Goal: Task Accomplishment & Management: Manage account settings

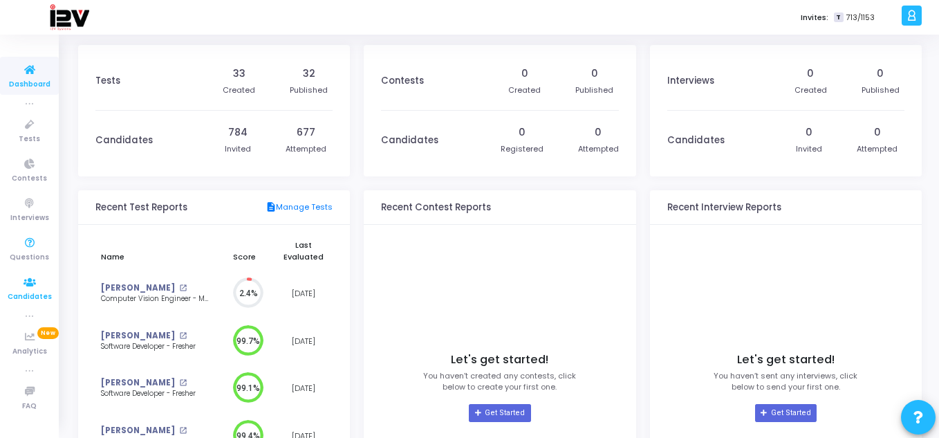
drag, startPoint x: 30, startPoint y: 283, endPoint x: 36, endPoint y: 278, distance: 7.4
click at [30, 283] on icon at bounding box center [29, 282] width 29 height 17
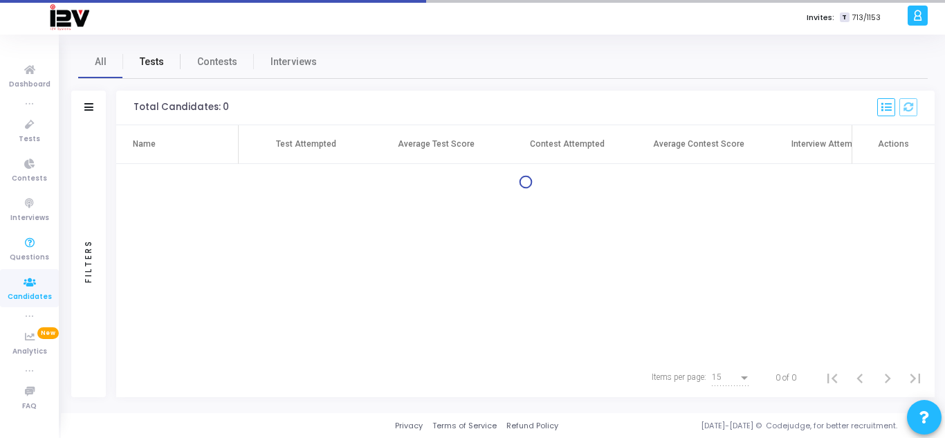
click at [157, 64] on span "Tests" at bounding box center [152, 62] width 24 height 15
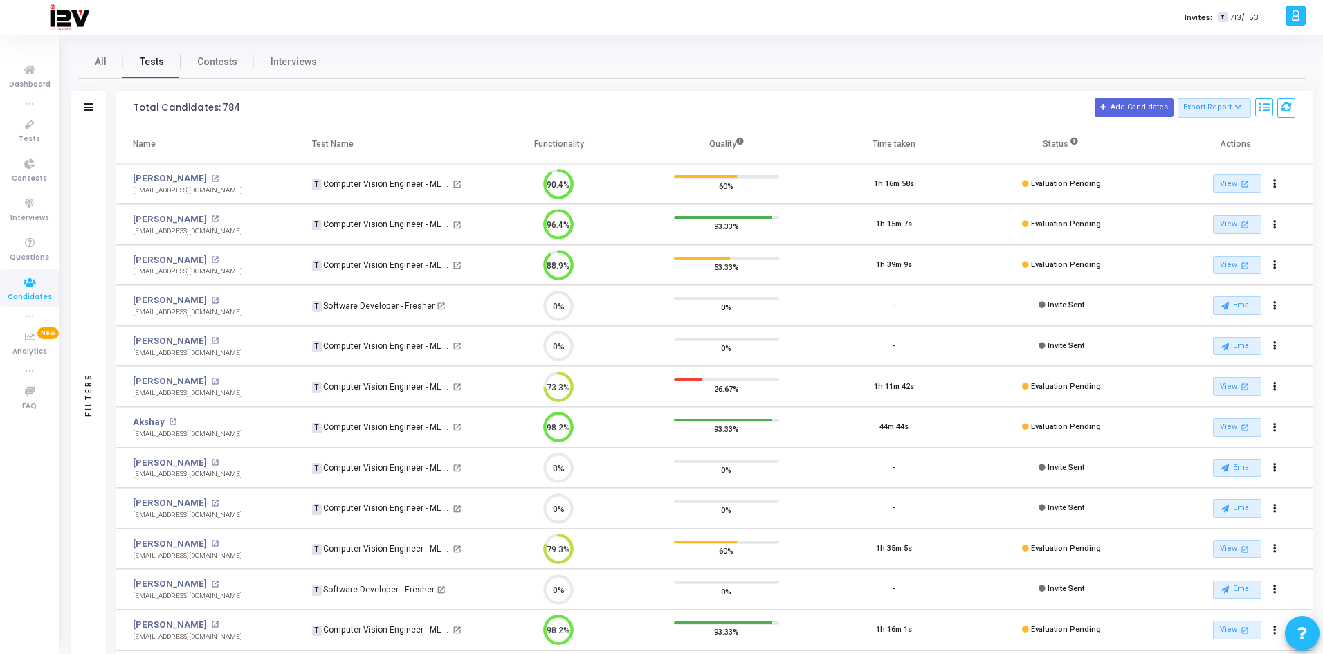
scroll to position [6, 6]
click at [85, 108] on icon at bounding box center [88, 107] width 9 height 8
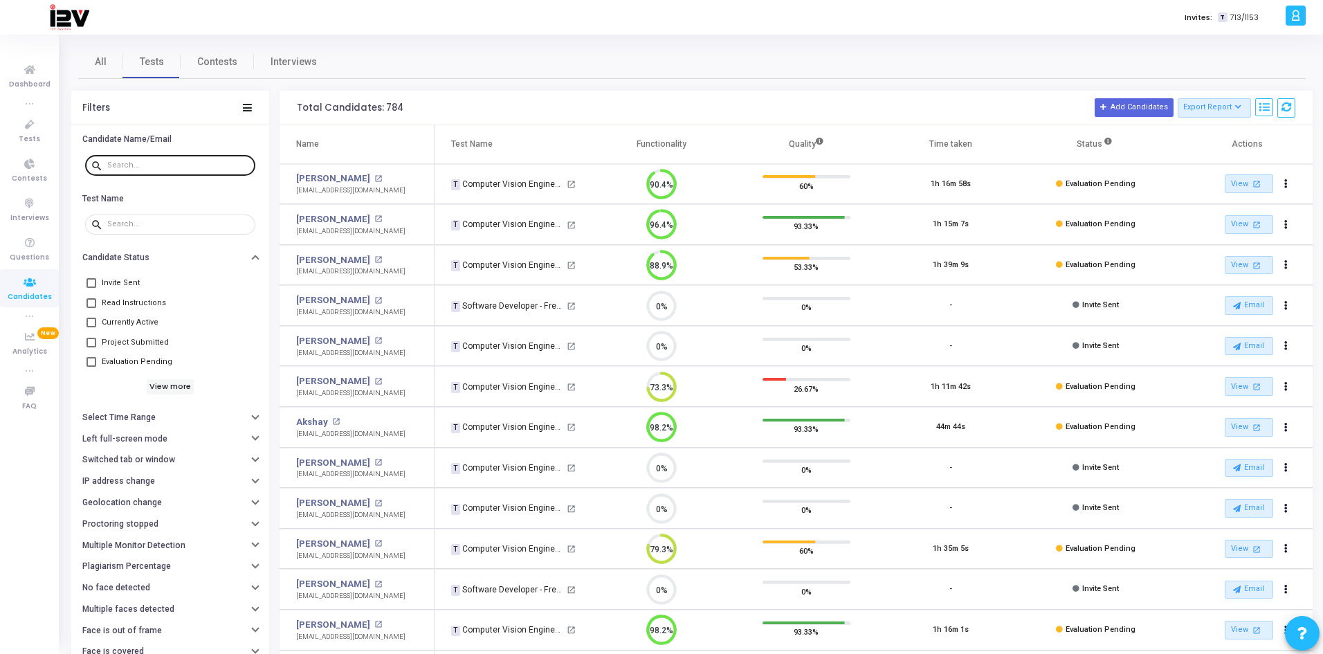
click at [160, 165] on input "text" at bounding box center [178, 165] width 143 height 8
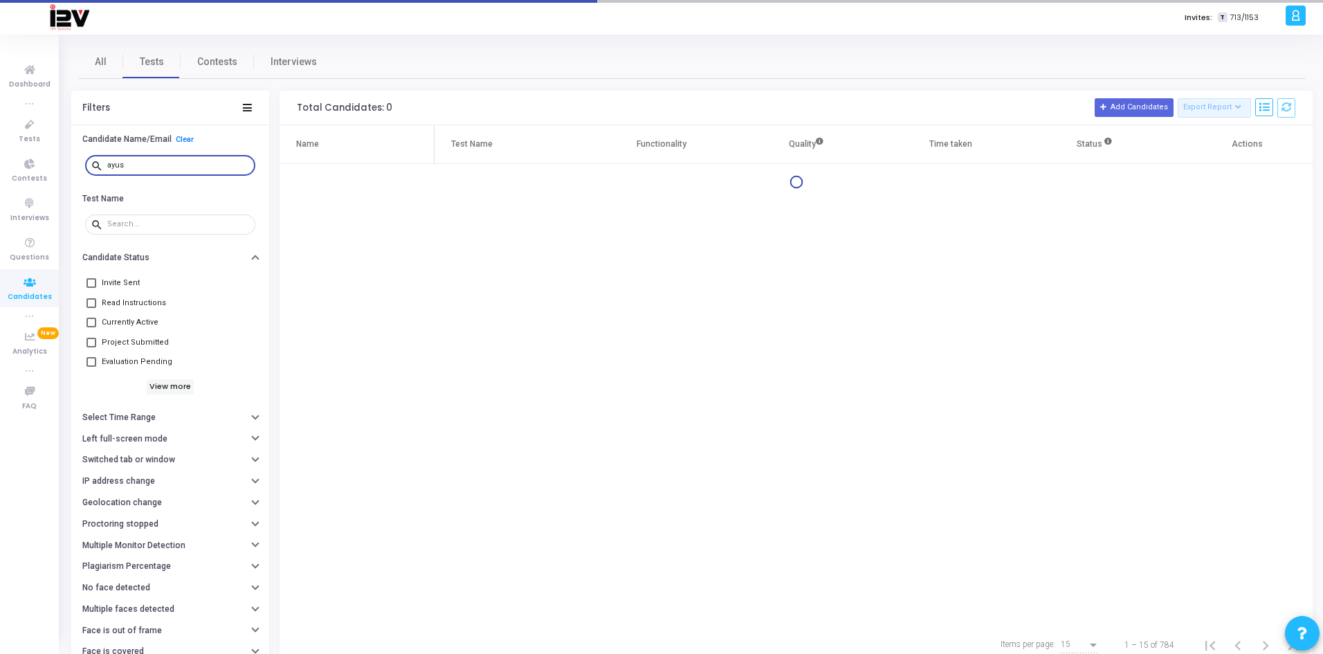
type input "[PERSON_NAME]"
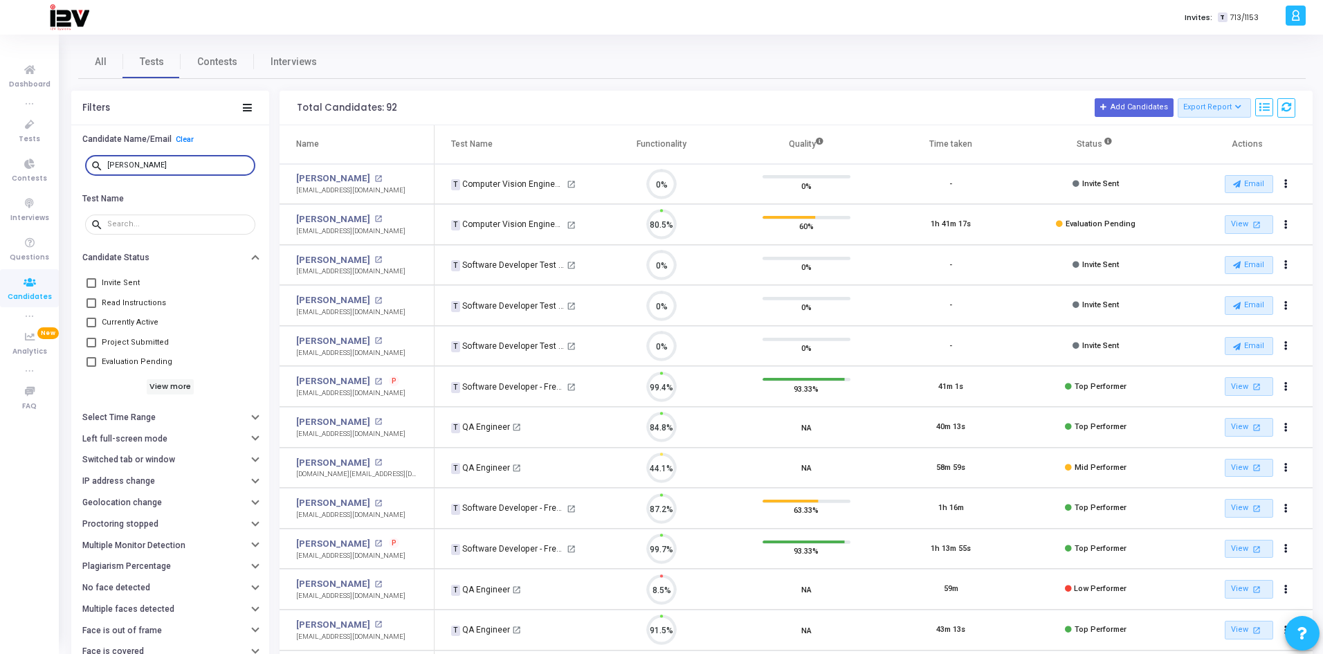
scroll to position [29, 35]
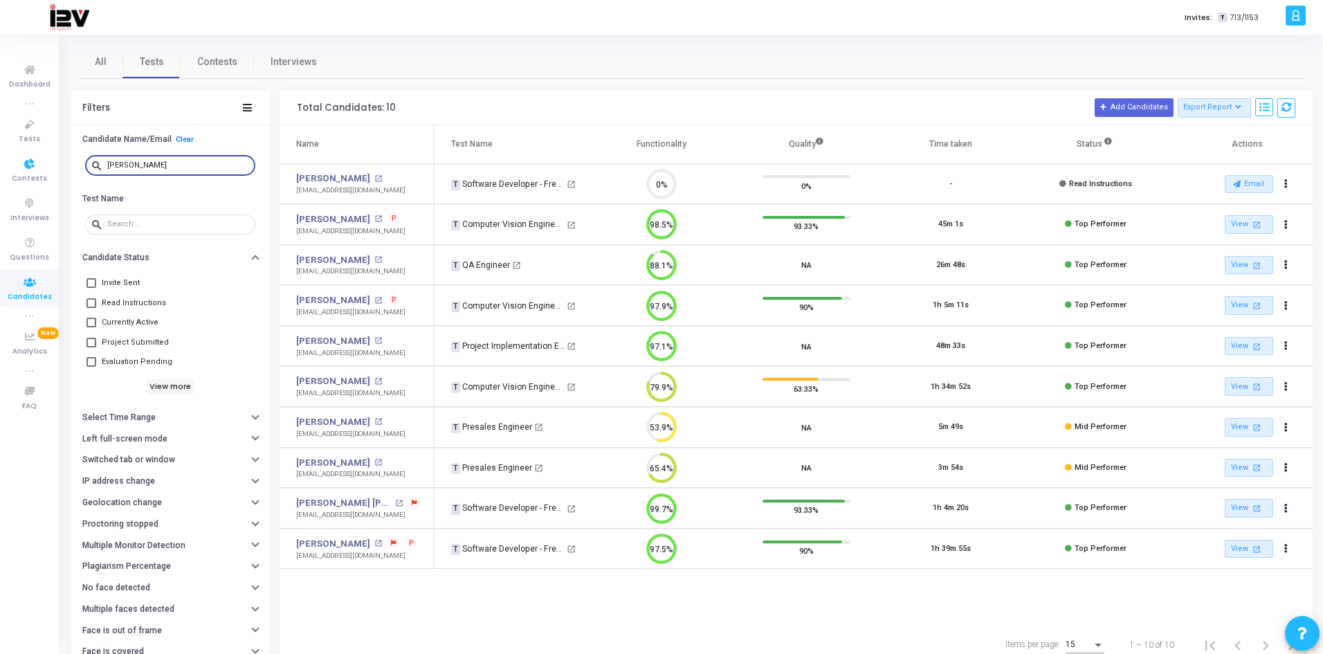
drag, startPoint x: 138, startPoint y: 164, endPoint x: -12, endPoint y: 169, distance: 149.5
click at [0, 169] on html "</div></div> D [PERSON_NAME] Subscribe to a plan of your choice Settings Accoun…" at bounding box center [661, 327] width 1323 height 654
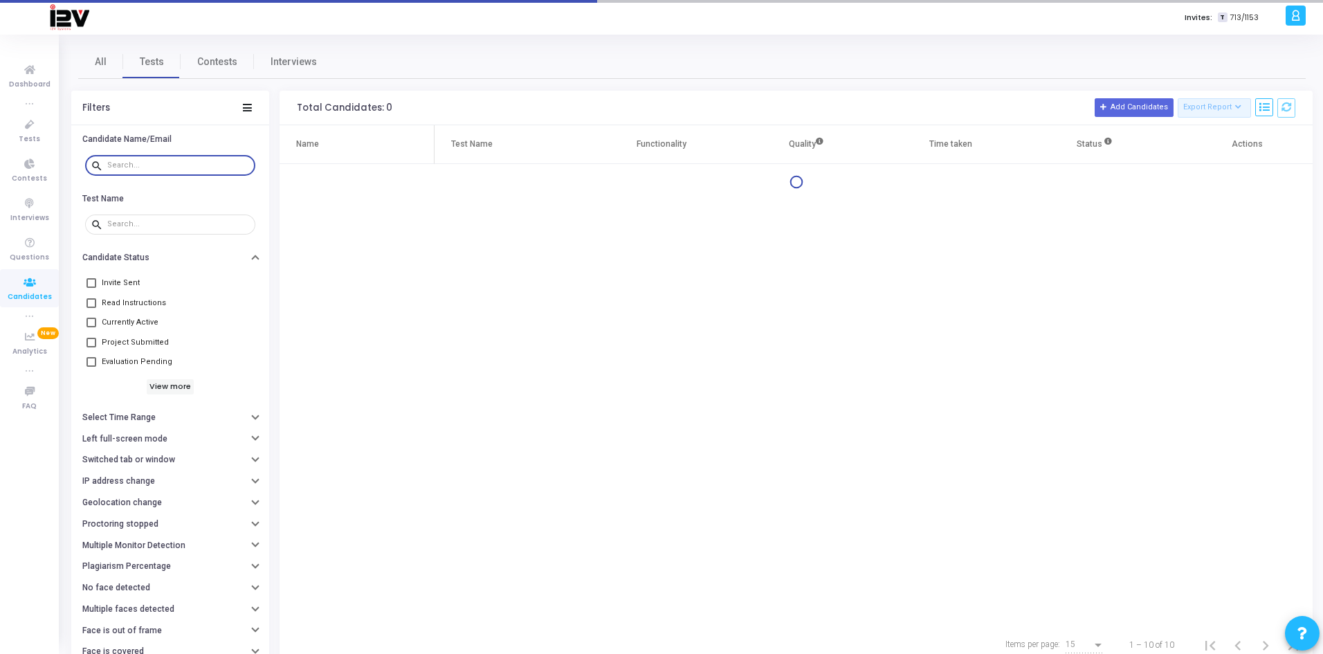
click at [449, 48] on div "All Tests Contests Interviews" at bounding box center [691, 61] width 1227 height 33
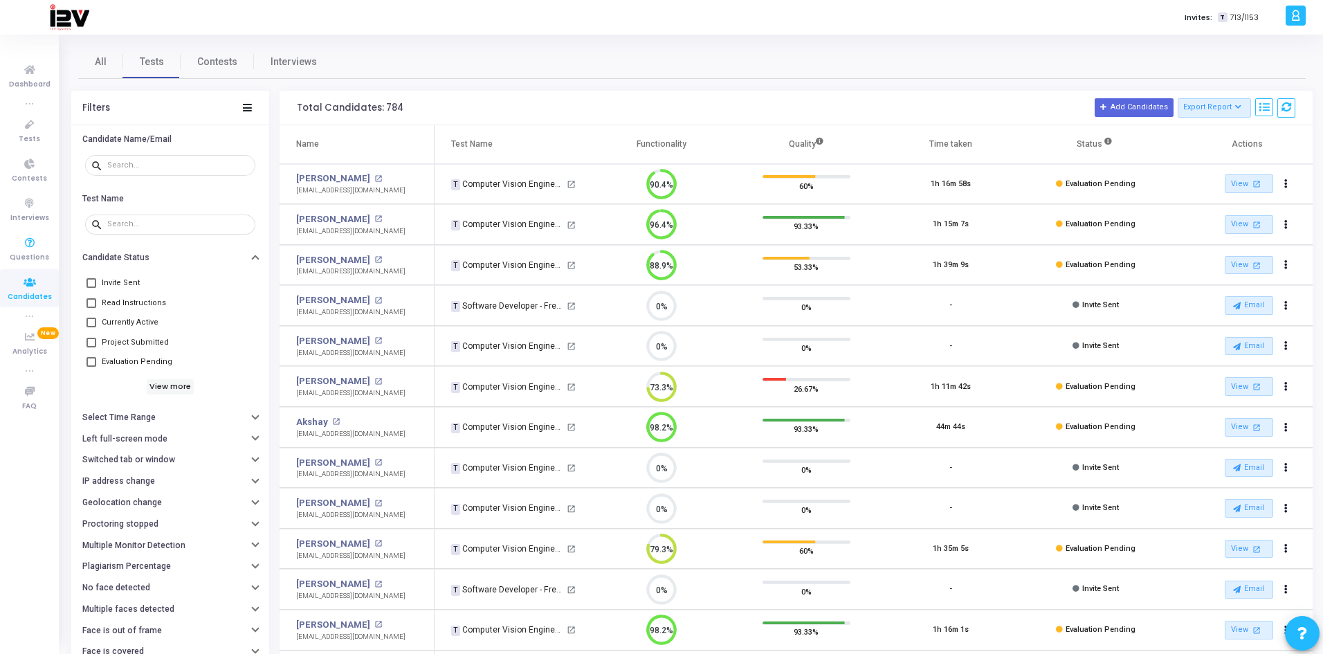
click at [39, 285] on icon at bounding box center [29, 282] width 29 height 17
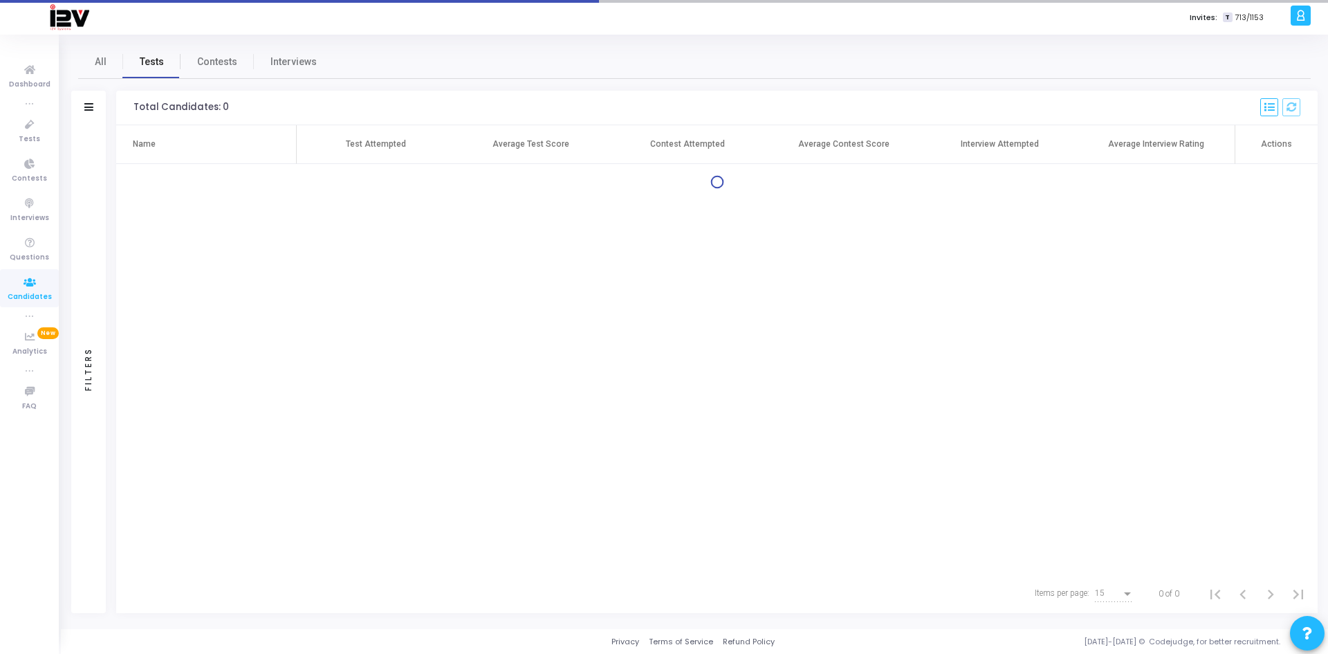
click at [146, 63] on span "Tests" at bounding box center [152, 62] width 24 height 15
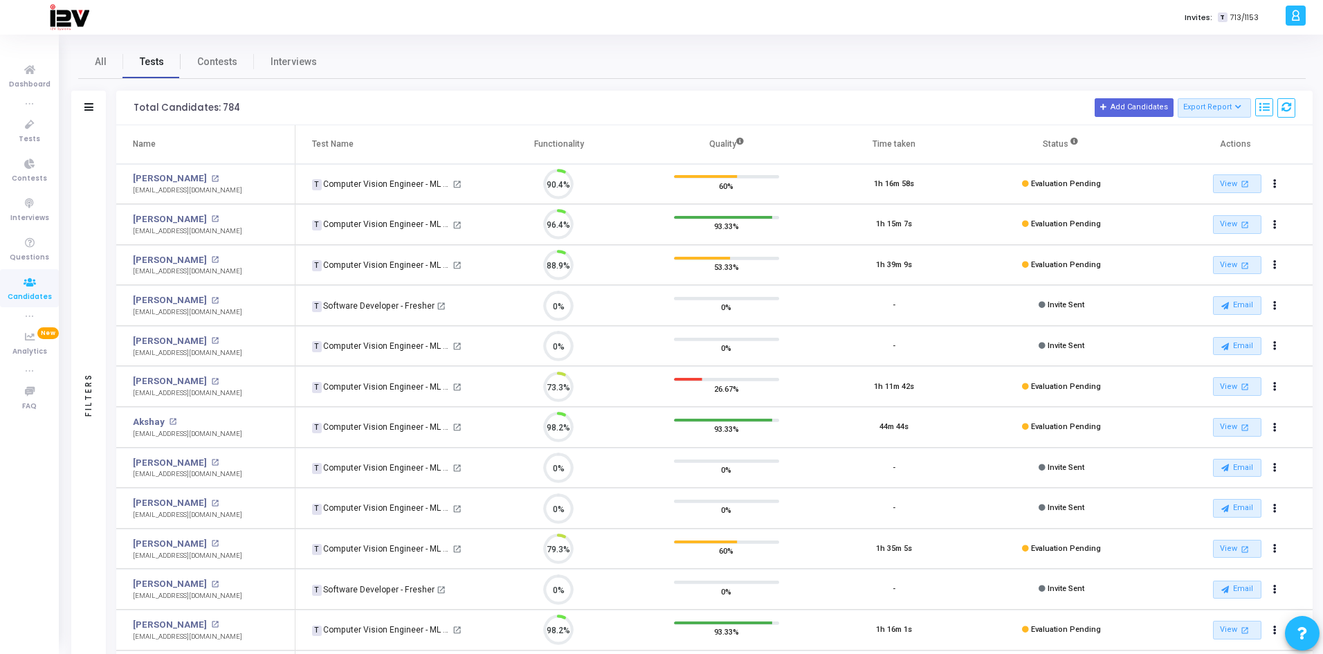
scroll to position [29, 35]
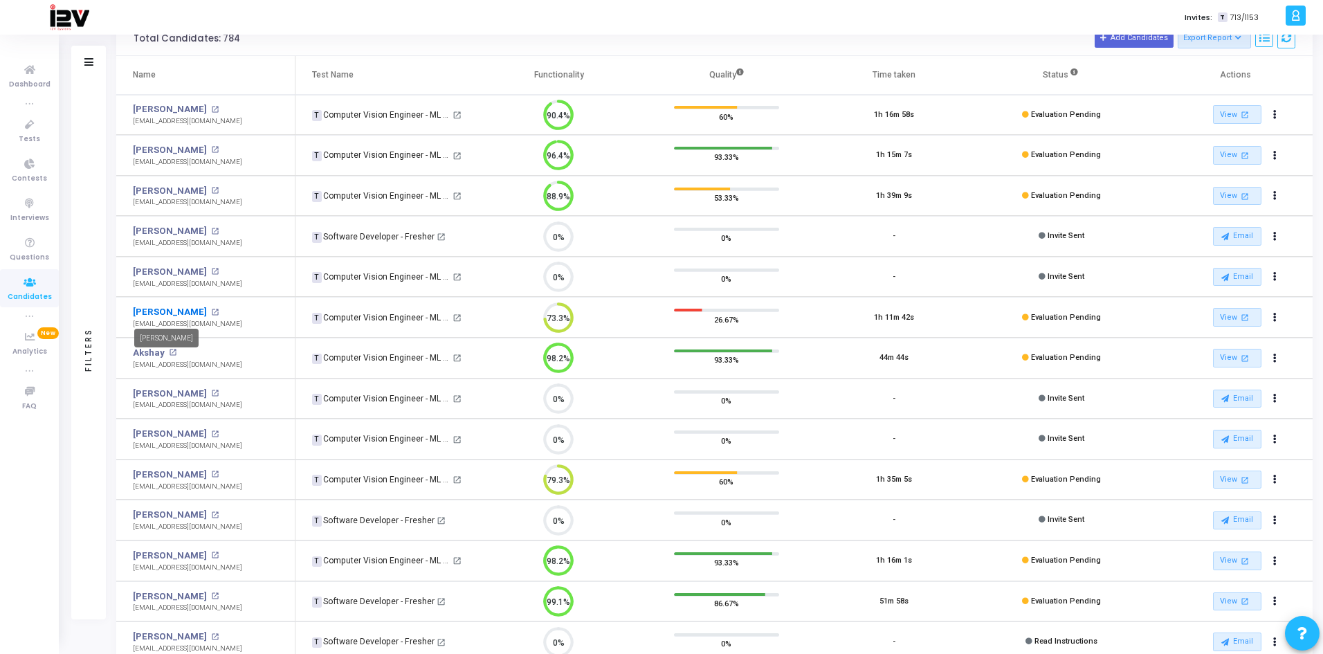
click at [174, 308] on link "[PERSON_NAME]" at bounding box center [170, 312] width 74 height 14
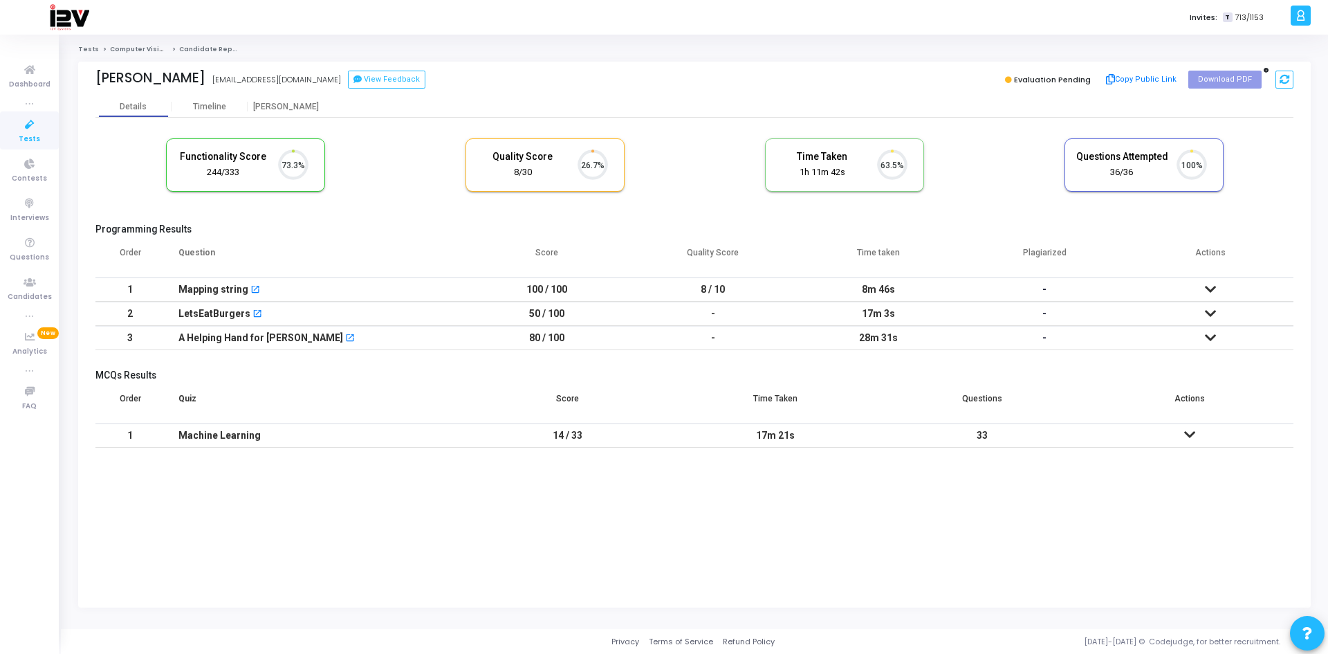
scroll to position [29, 35]
drag, startPoint x: 189, startPoint y: 80, endPoint x: 284, endPoint y: 80, distance: 95.5
click at [284, 80] on div "Devraj Singh devraj15202@gmail.com View Feedback" at bounding box center [391, 80] width 592 height 20
copy div "devraj15202@gmail.com devraj15202@gmail.com View Feedback"
click at [471, 75] on div "Devraj Singh devraj15202@gmail.com View Feedback" at bounding box center [391, 80] width 592 height 20
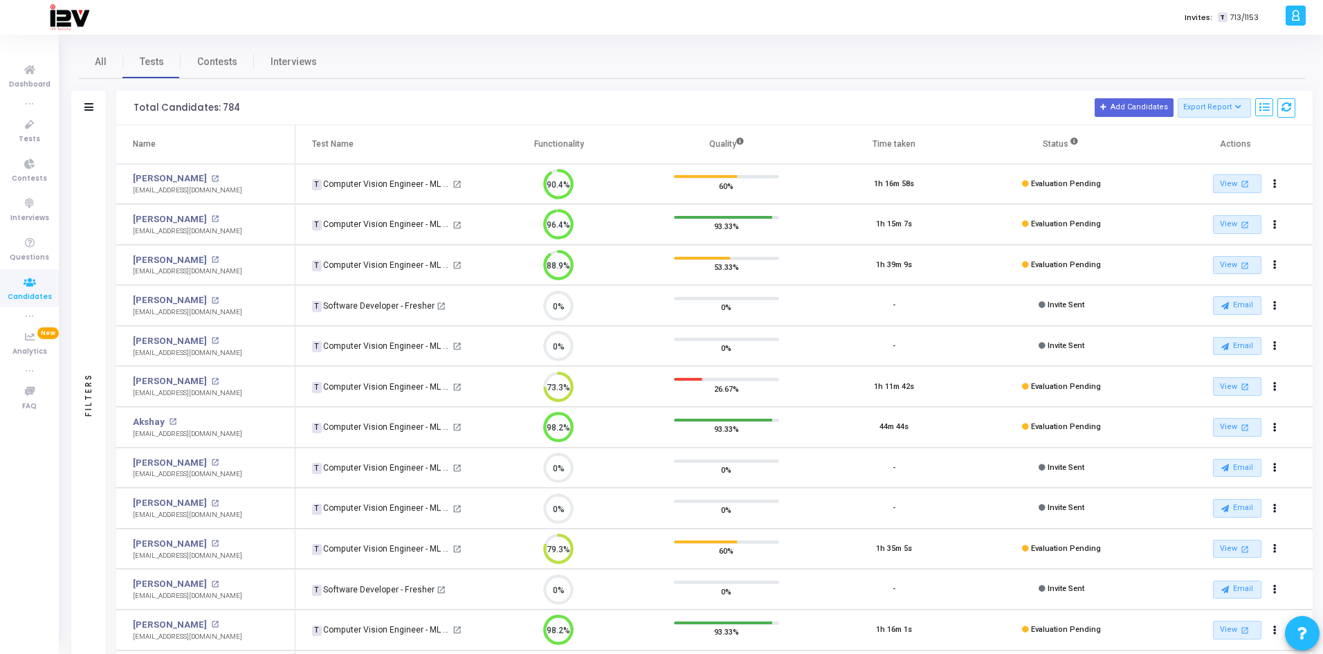
scroll to position [6, 6]
click at [164, 217] on link "[PERSON_NAME]" at bounding box center [170, 219] width 74 height 14
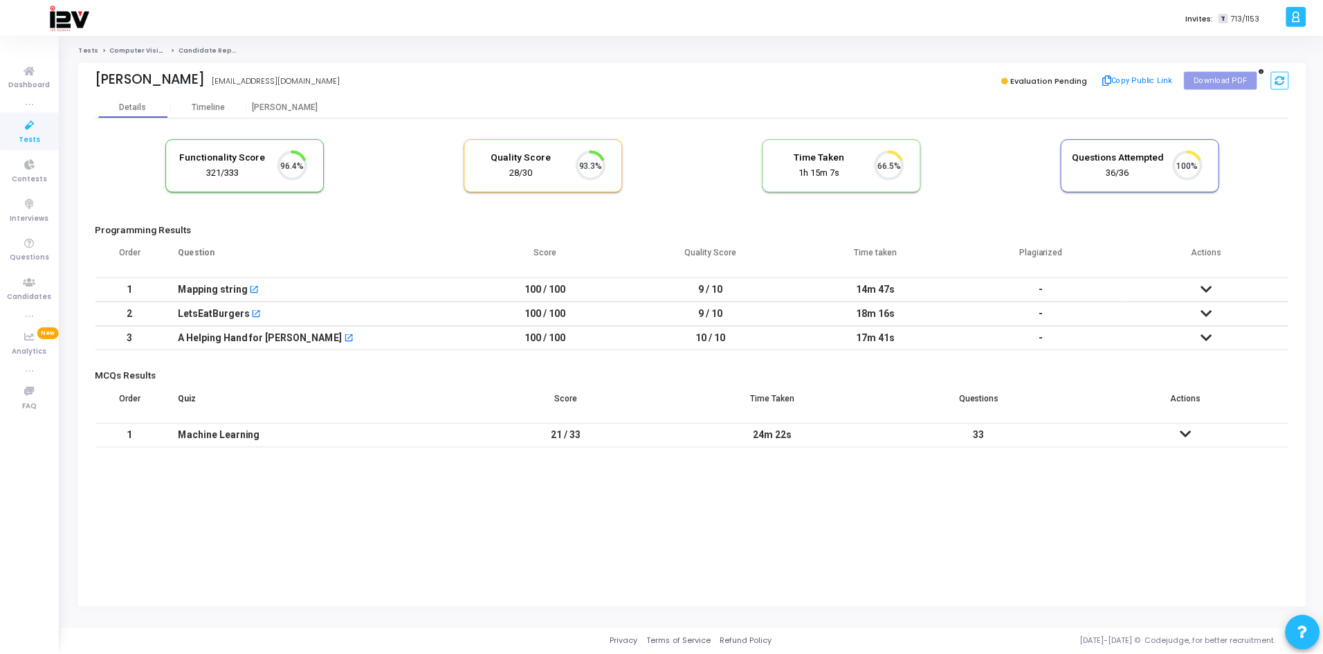
scroll to position [29, 35]
drag, startPoint x: 196, startPoint y: 82, endPoint x: 336, endPoint y: 73, distance: 140.0
click at [321, 84] on div "Sarthak Tyagi sarthaktyagi1704@gmail.com sarthaktyagi1704@gmail.com" at bounding box center [391, 80] width 592 height 20
copy div "[EMAIL_ADDRESS][DOMAIN_NAME]"
click at [41, 293] on span "Candidates" at bounding box center [30, 297] width 44 height 12
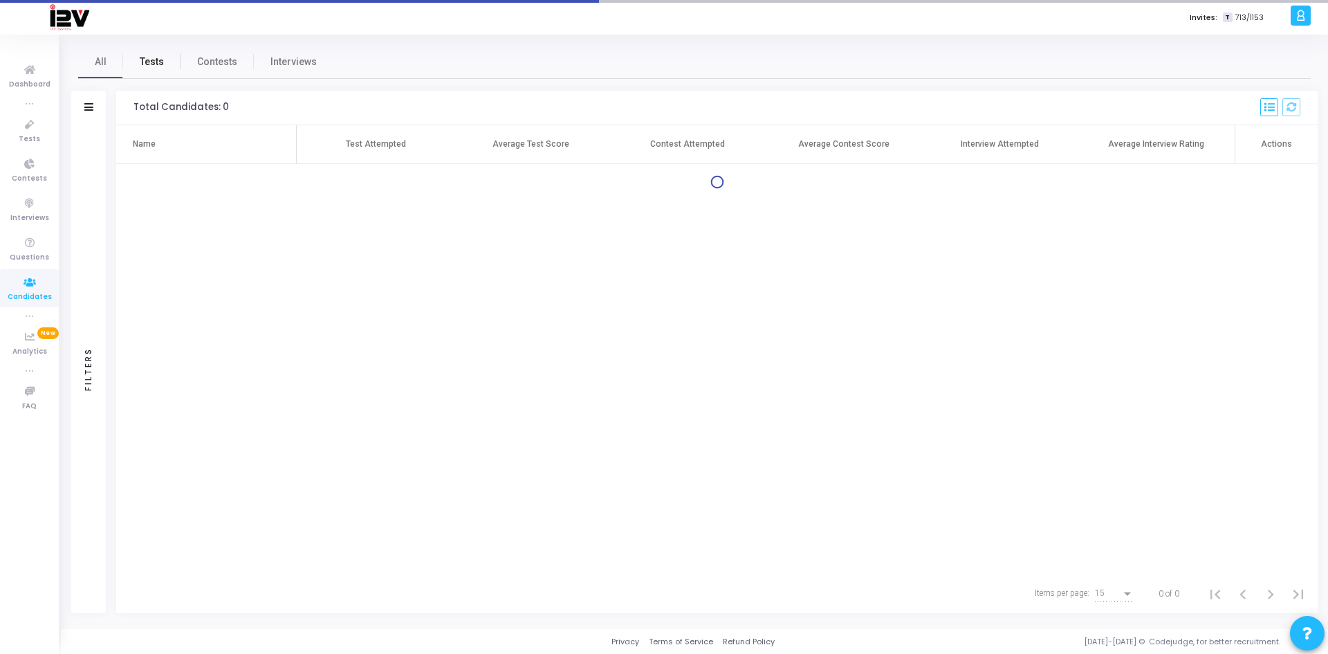
click at [157, 66] on span "Tests" at bounding box center [152, 62] width 24 height 15
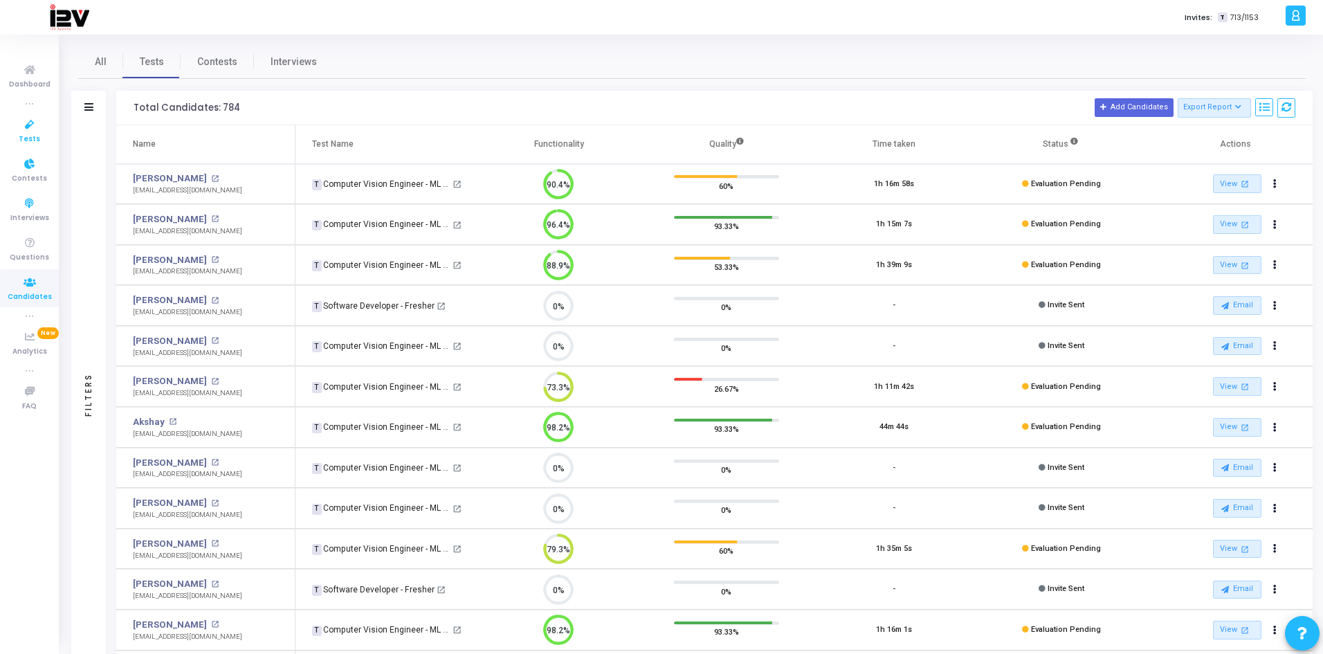
click at [31, 118] on icon at bounding box center [29, 124] width 29 height 17
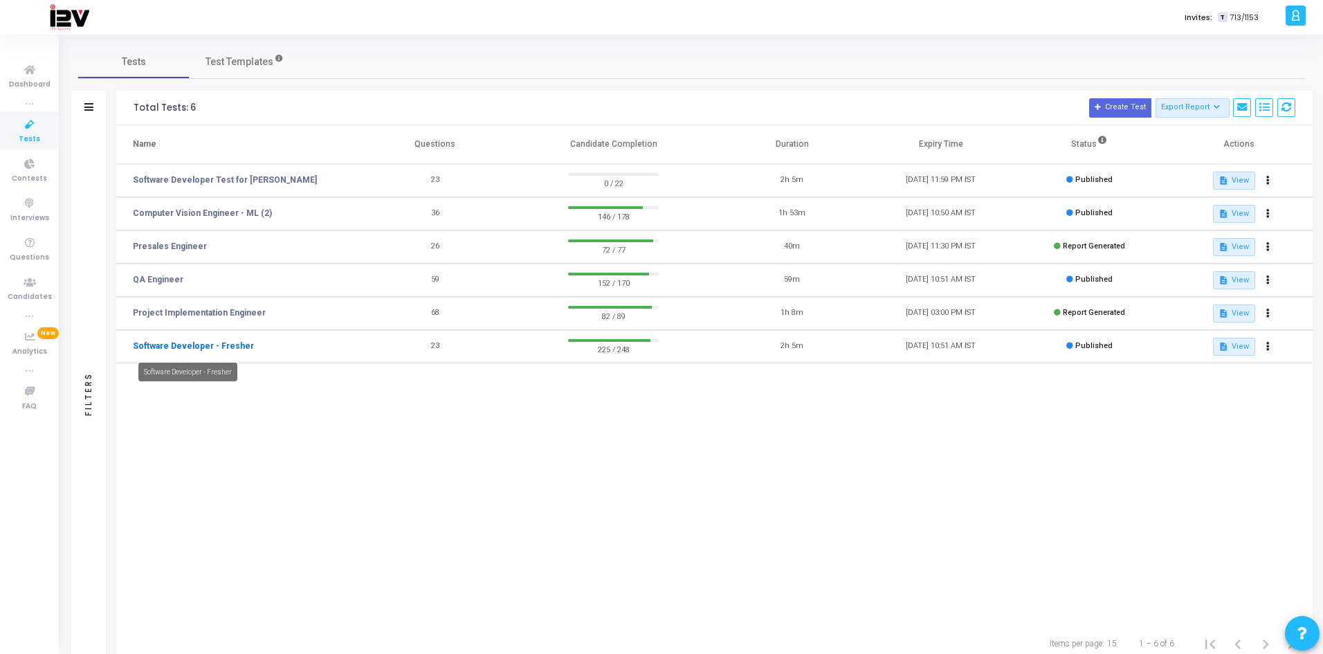
click at [225, 344] on link "Software Developer - Fresher" at bounding box center [193, 346] width 121 height 12
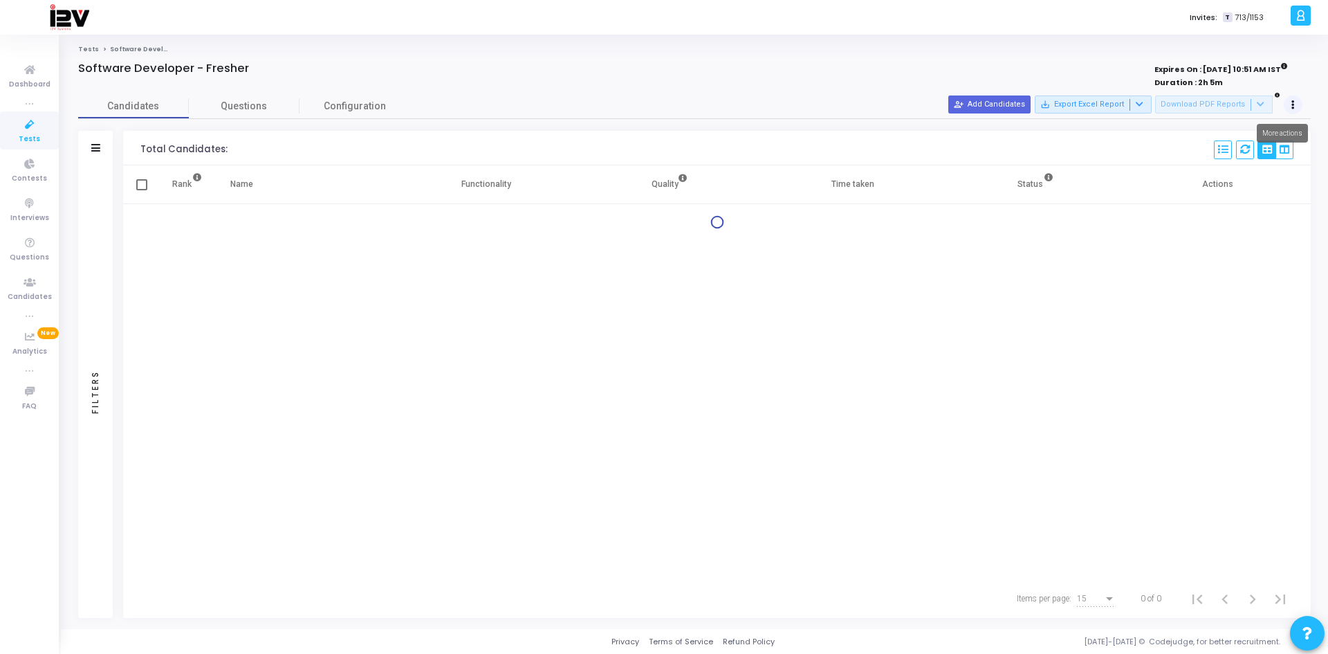
click at [1294, 107] on icon at bounding box center [1293, 105] width 3 height 7
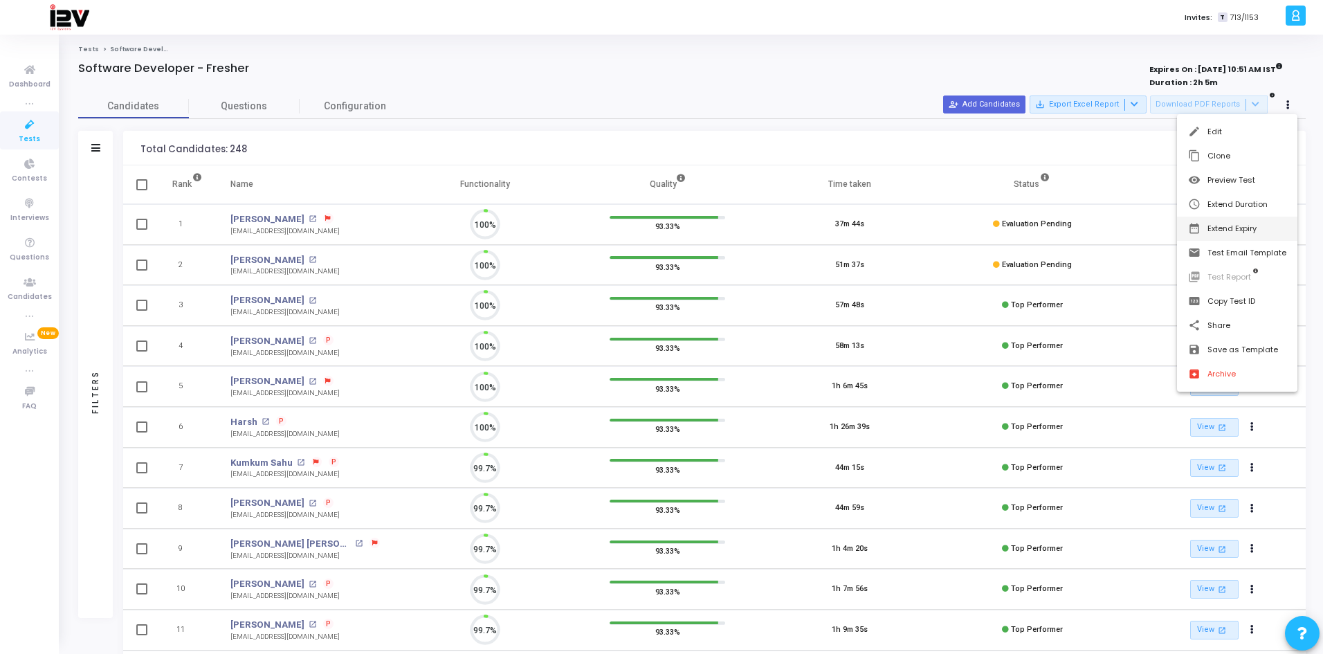
scroll to position [29, 35]
click at [1250, 230] on button "date_range Extend Expiry" at bounding box center [1237, 229] width 120 height 24
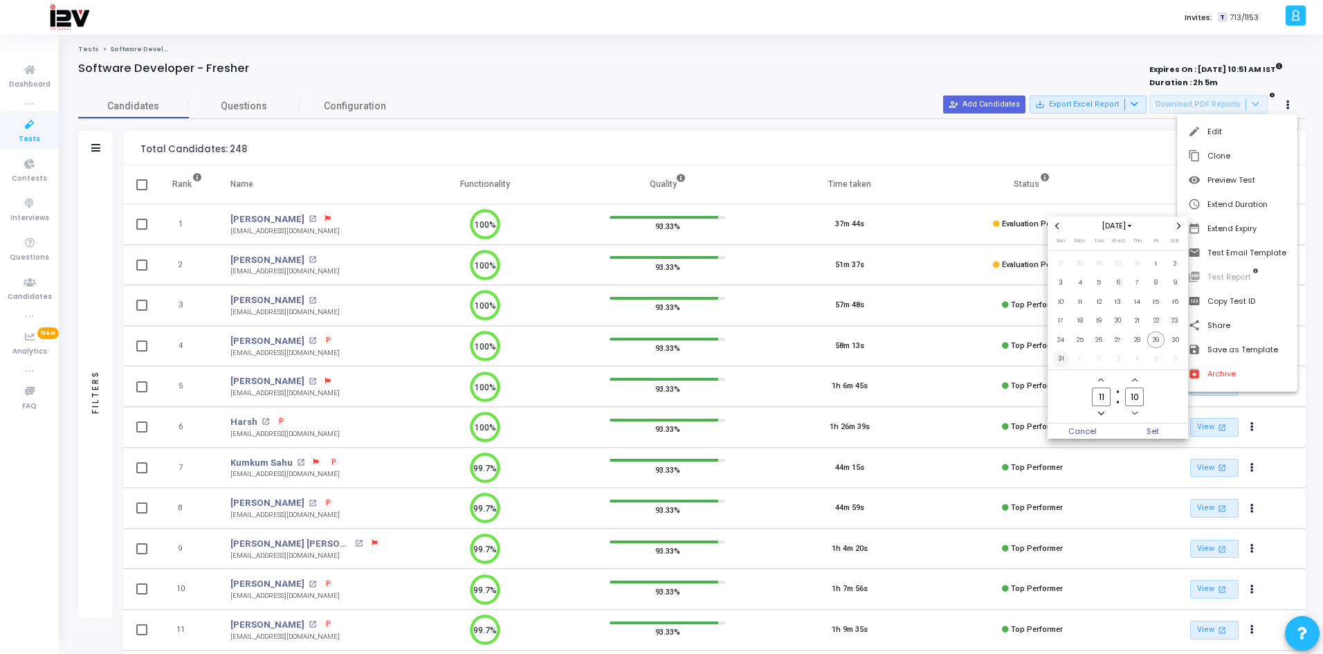
click at [1051, 354] on td "31" at bounding box center [1060, 358] width 19 height 19
click at [1054, 355] on span "31" at bounding box center [1060, 358] width 17 height 17
click at [1166, 430] on span "Set" at bounding box center [1153, 430] width 71 height 15
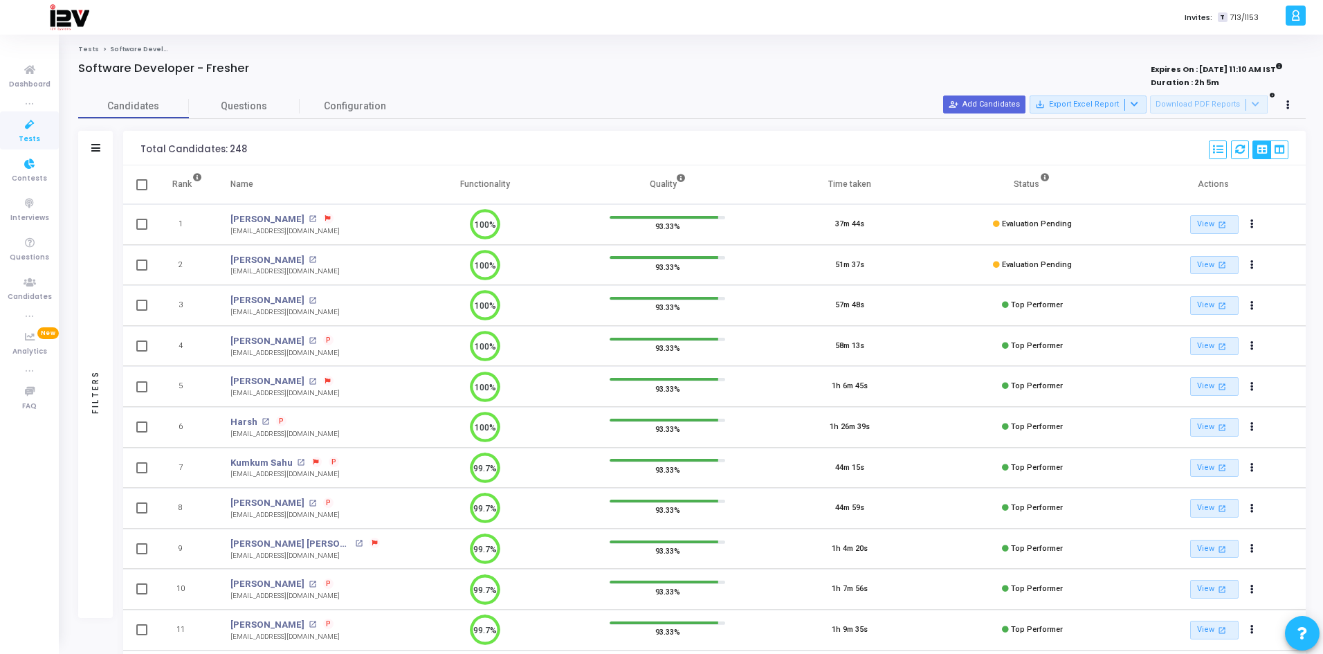
click at [31, 134] on span "Tests" at bounding box center [29, 140] width 21 height 12
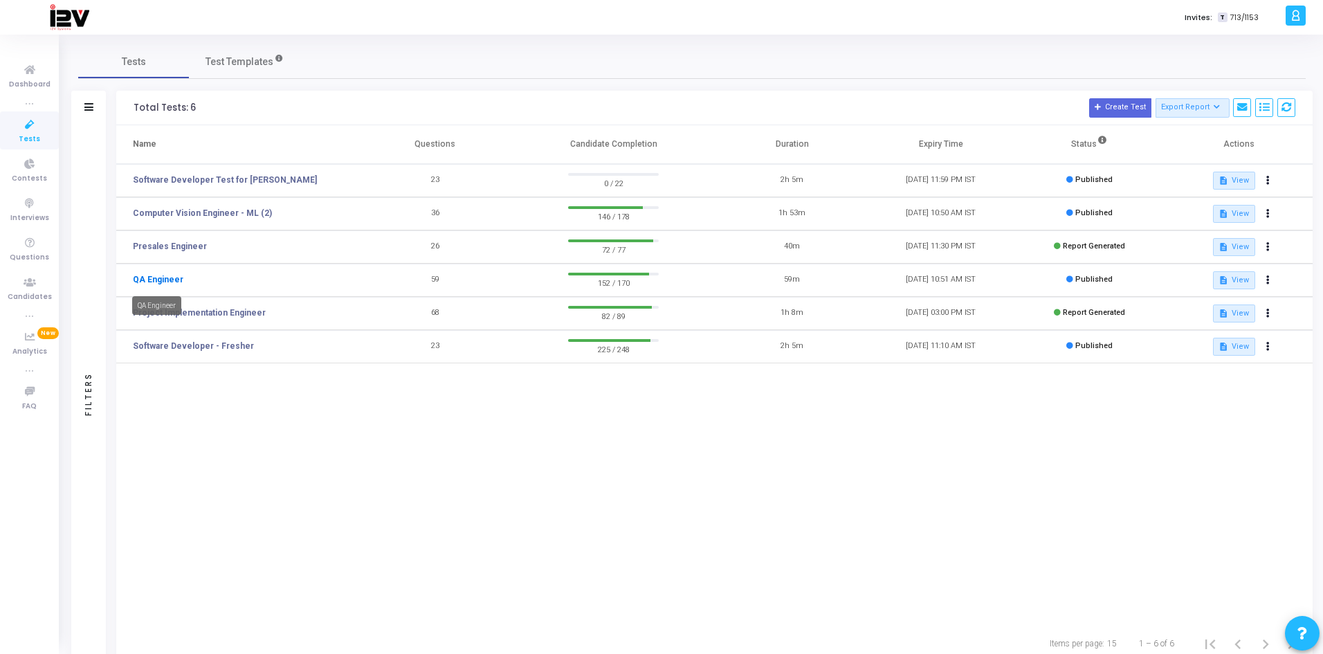
click at [168, 279] on link "QA Engineer" at bounding box center [158, 279] width 50 height 12
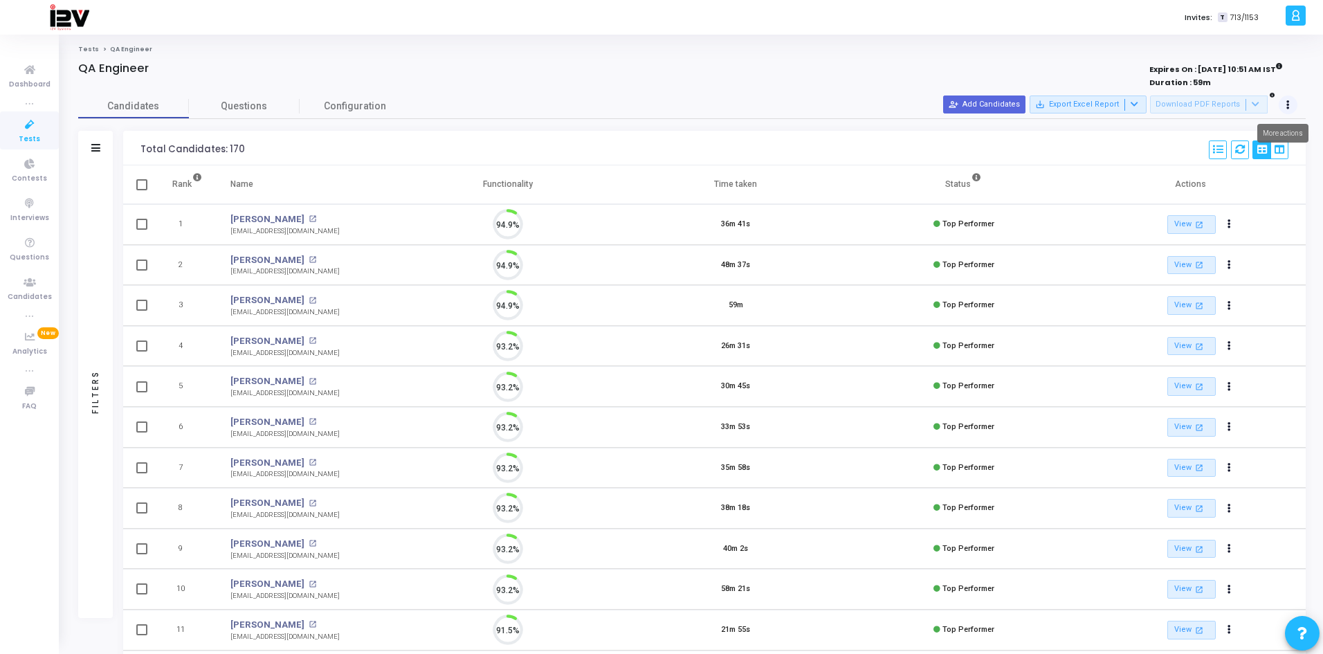
click at [1293, 103] on button at bounding box center [1287, 104] width 19 height 19
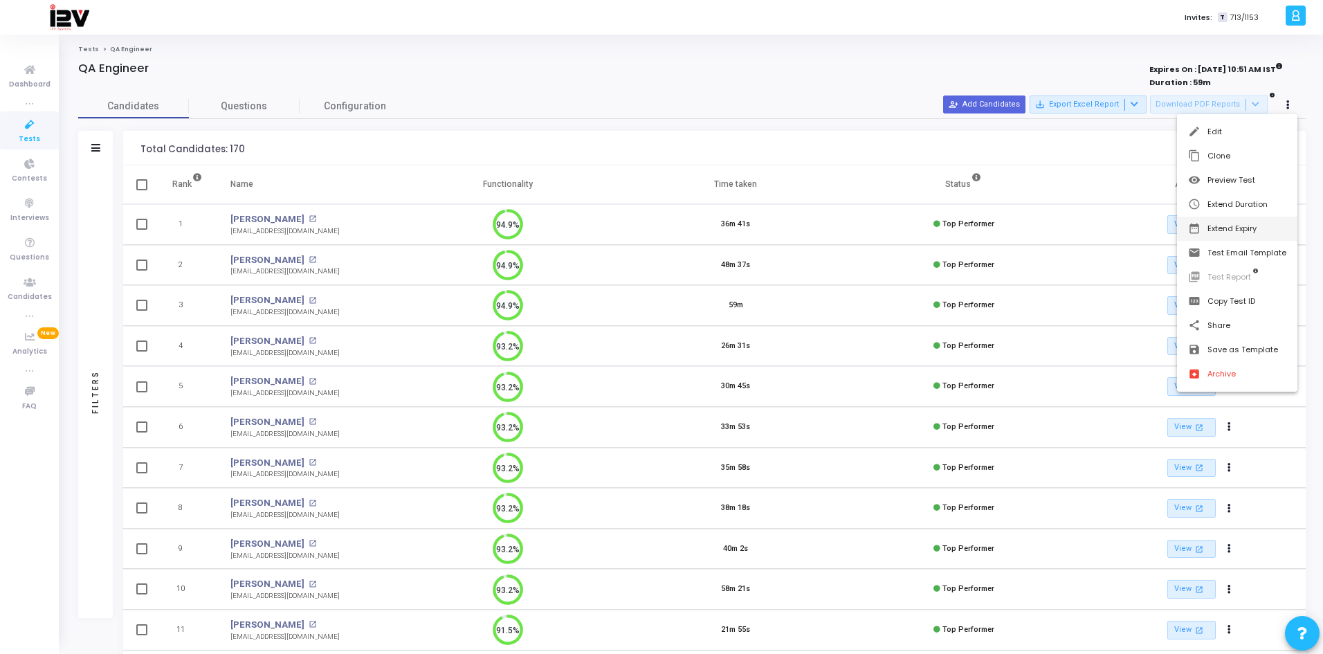
click at [1236, 231] on button "date_range Extend Expiry" at bounding box center [1237, 229] width 120 height 24
click at [1064, 355] on span "31" at bounding box center [1060, 358] width 17 height 17
click at [1165, 431] on span "Set" at bounding box center [1153, 430] width 71 height 15
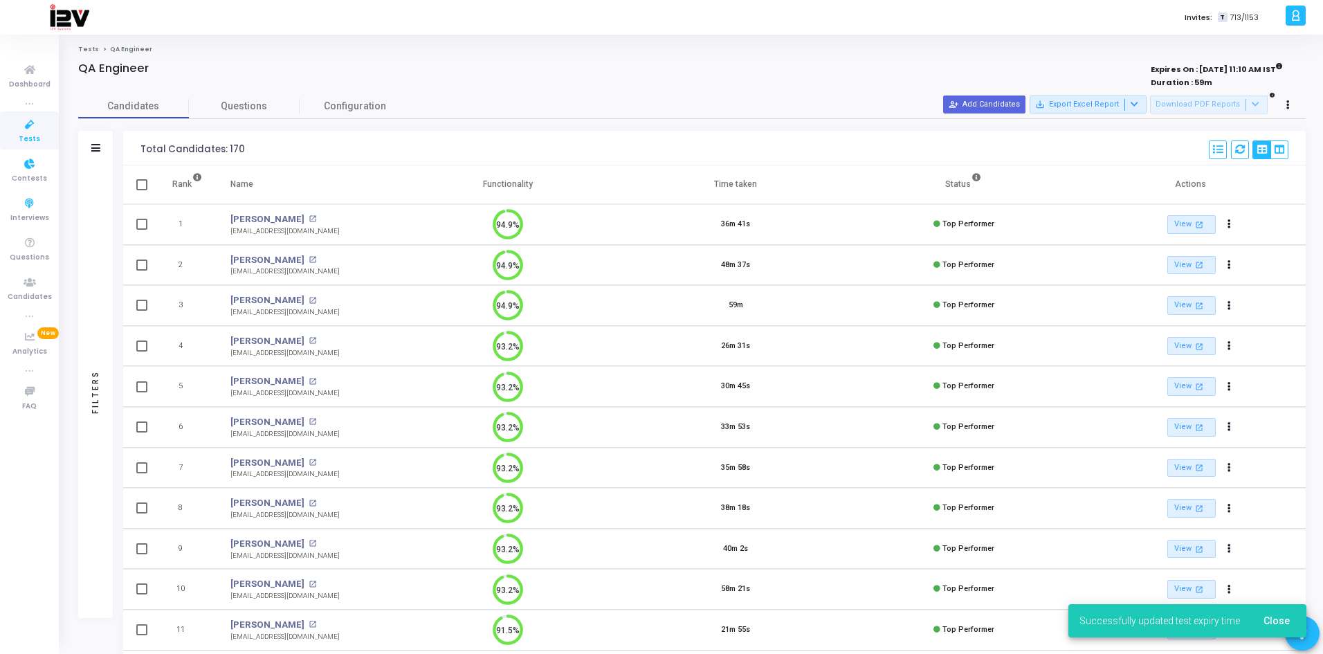
click at [35, 134] on span "Tests" at bounding box center [29, 140] width 21 height 12
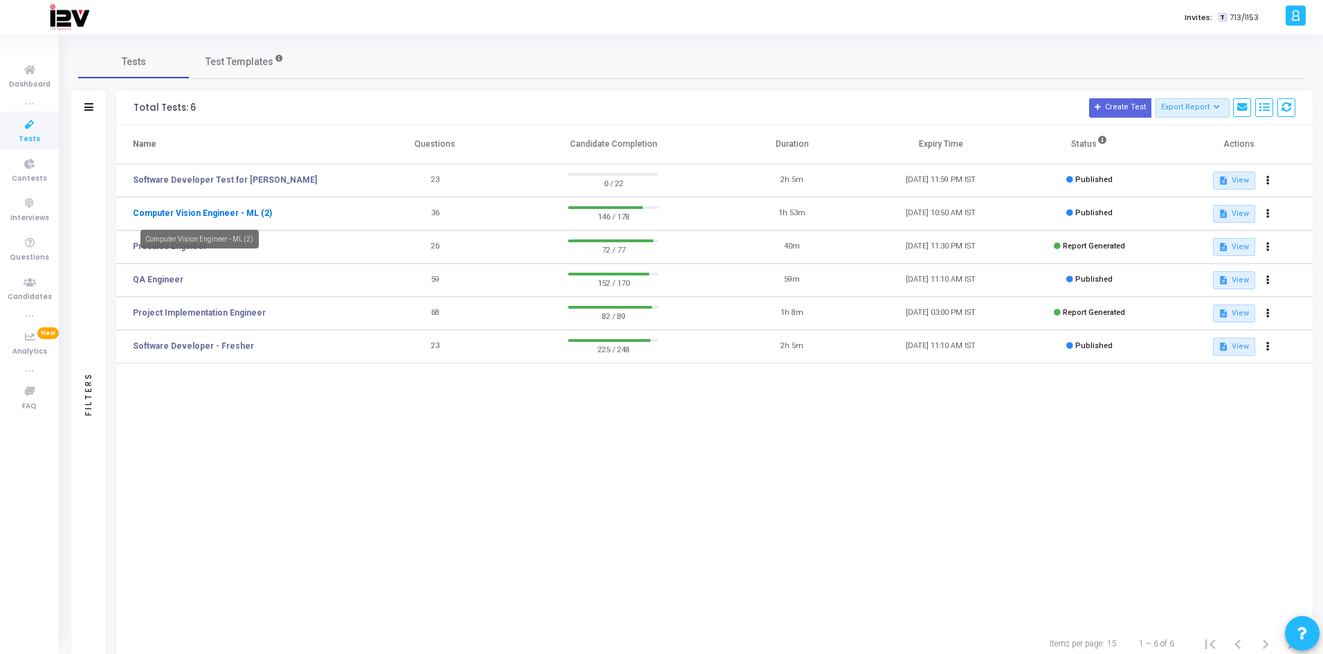
click at [250, 210] on link "Computer Vision Engineer - ML (2)" at bounding box center [202, 213] width 139 height 12
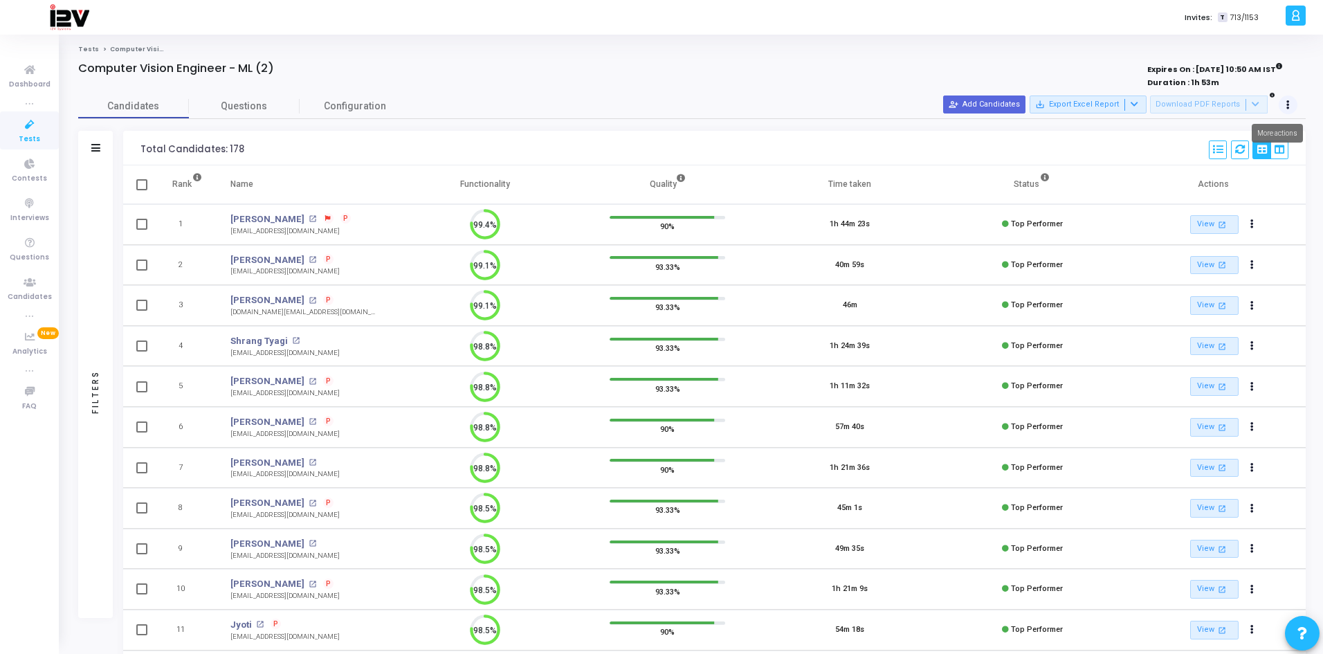
click at [1288, 107] on icon at bounding box center [1287, 105] width 3 height 7
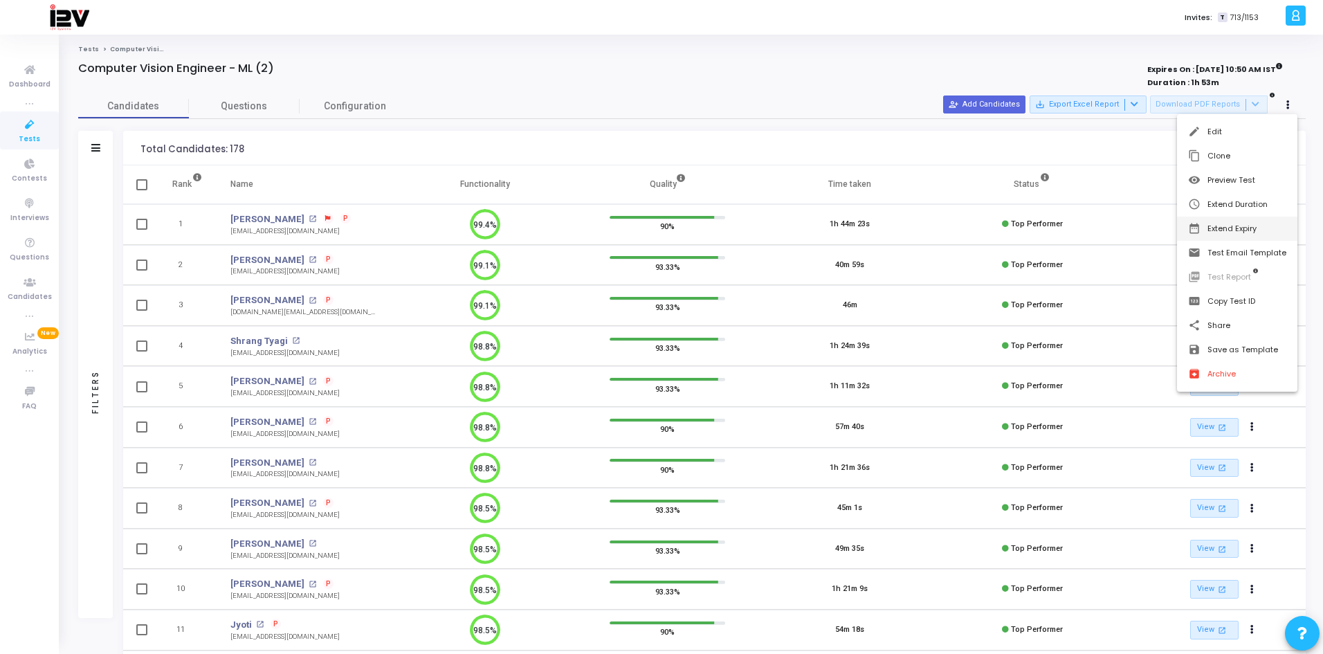
click at [1247, 226] on button "date_range Extend Expiry" at bounding box center [1237, 229] width 120 height 24
click at [1057, 362] on span "31" at bounding box center [1060, 358] width 17 height 17
click at [1171, 430] on span "Set" at bounding box center [1153, 430] width 71 height 15
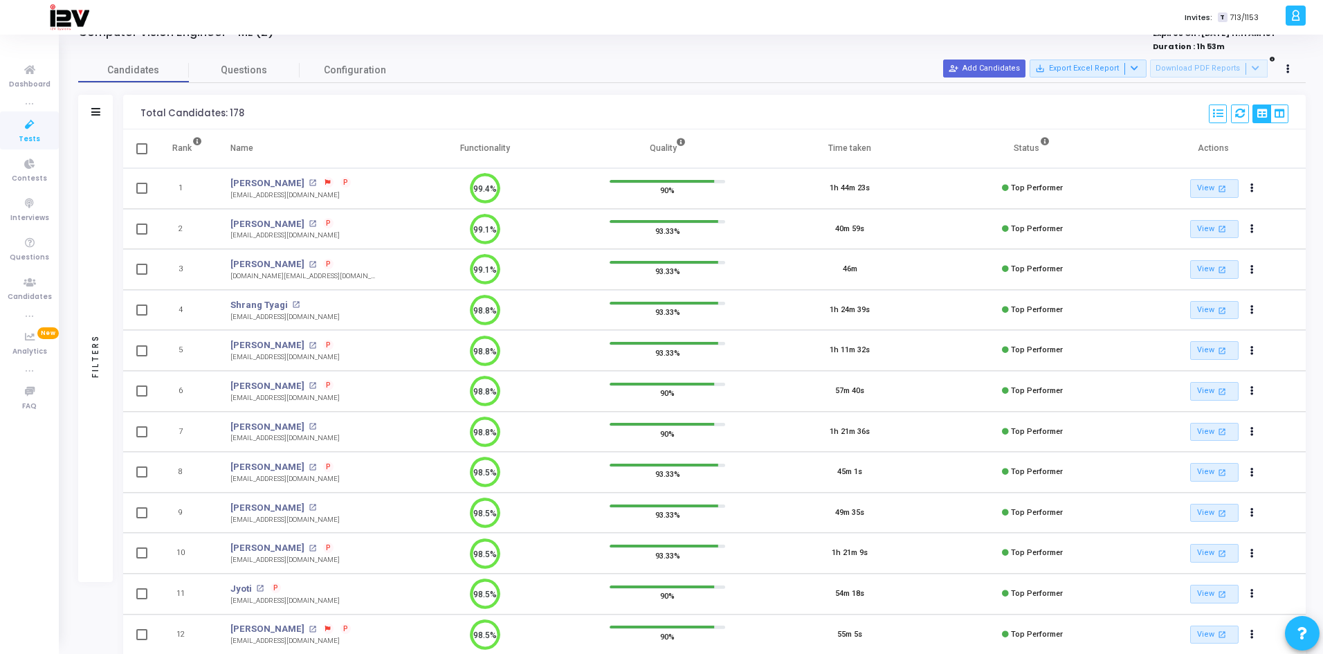
scroll to position [69, 0]
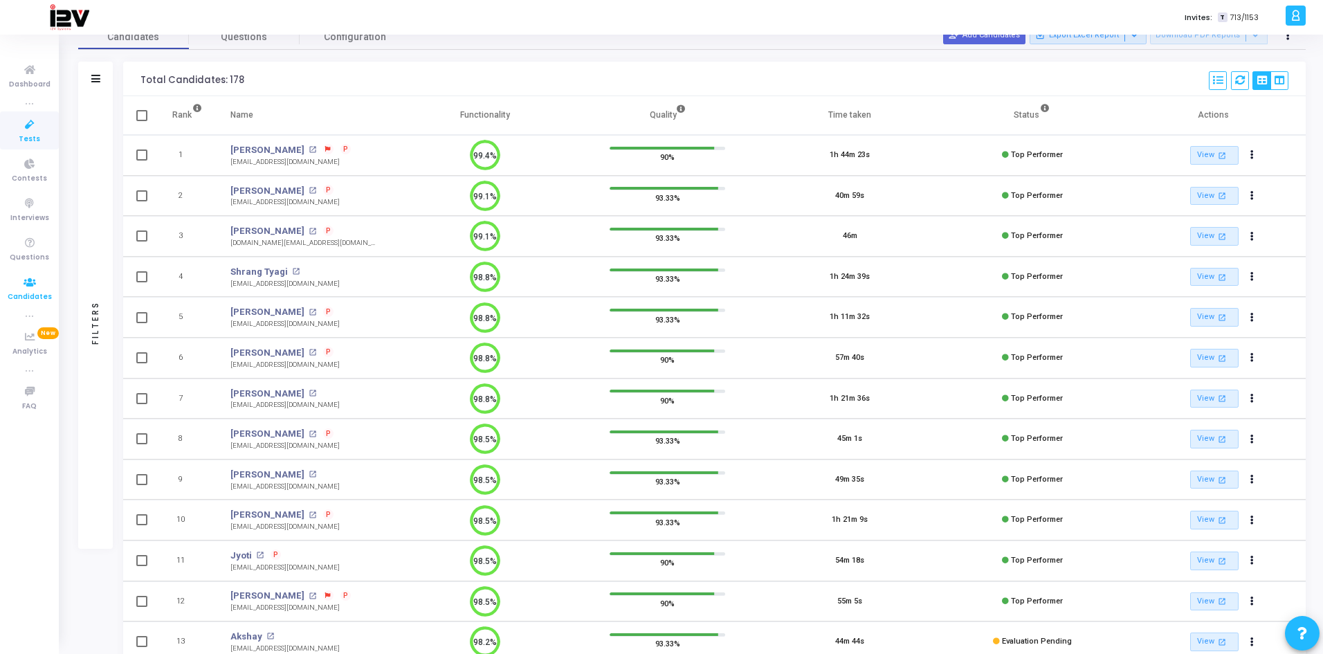
click at [33, 288] on icon at bounding box center [29, 282] width 29 height 17
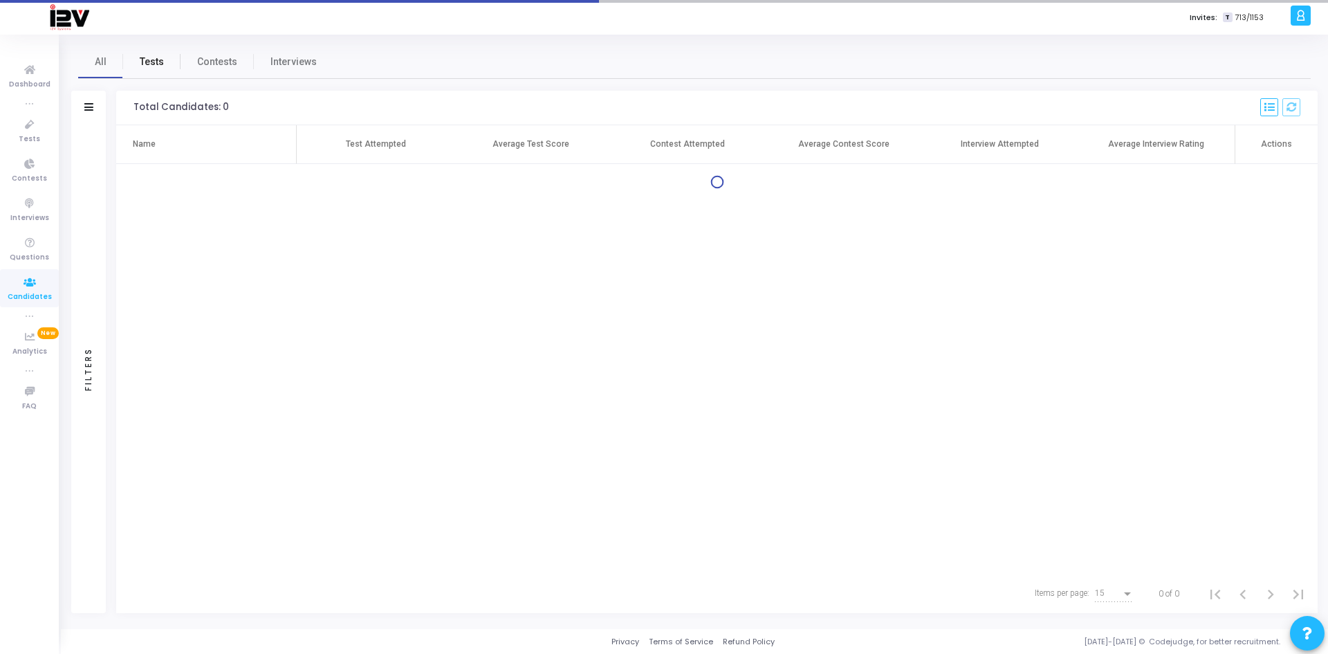
click at [133, 65] on link "Tests" at bounding box center [151, 61] width 57 height 33
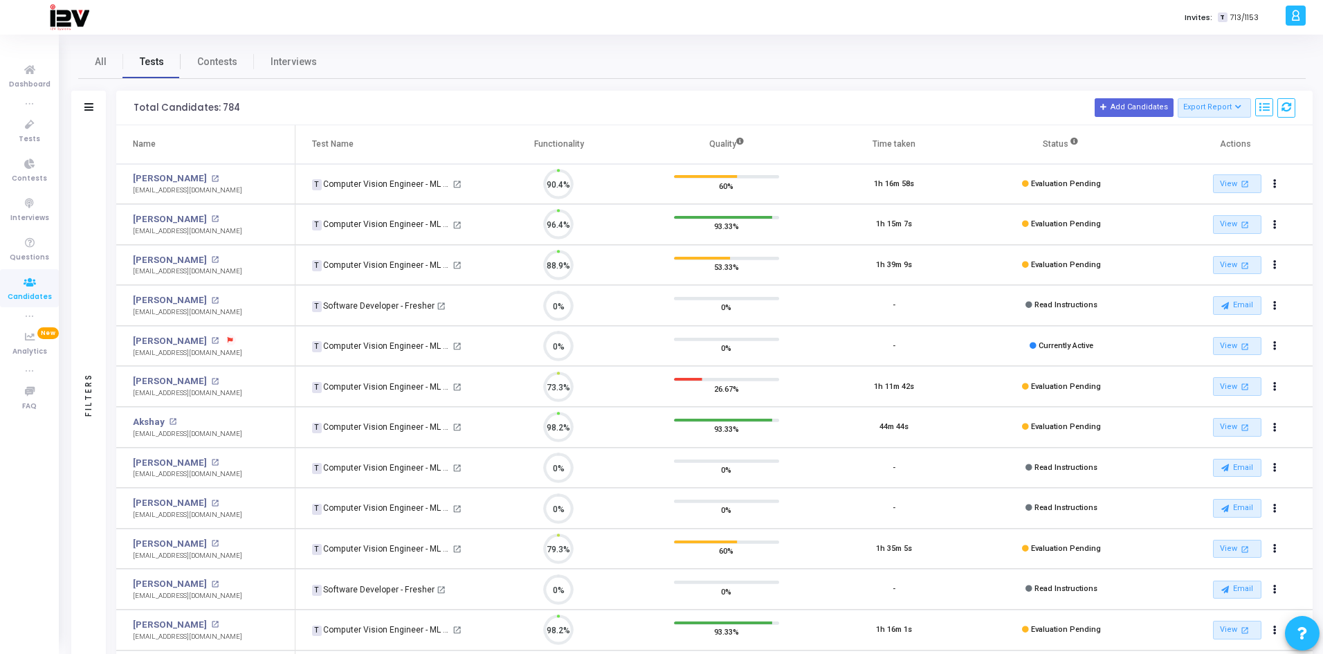
scroll to position [29, 35]
click at [28, 129] on icon at bounding box center [29, 124] width 29 height 17
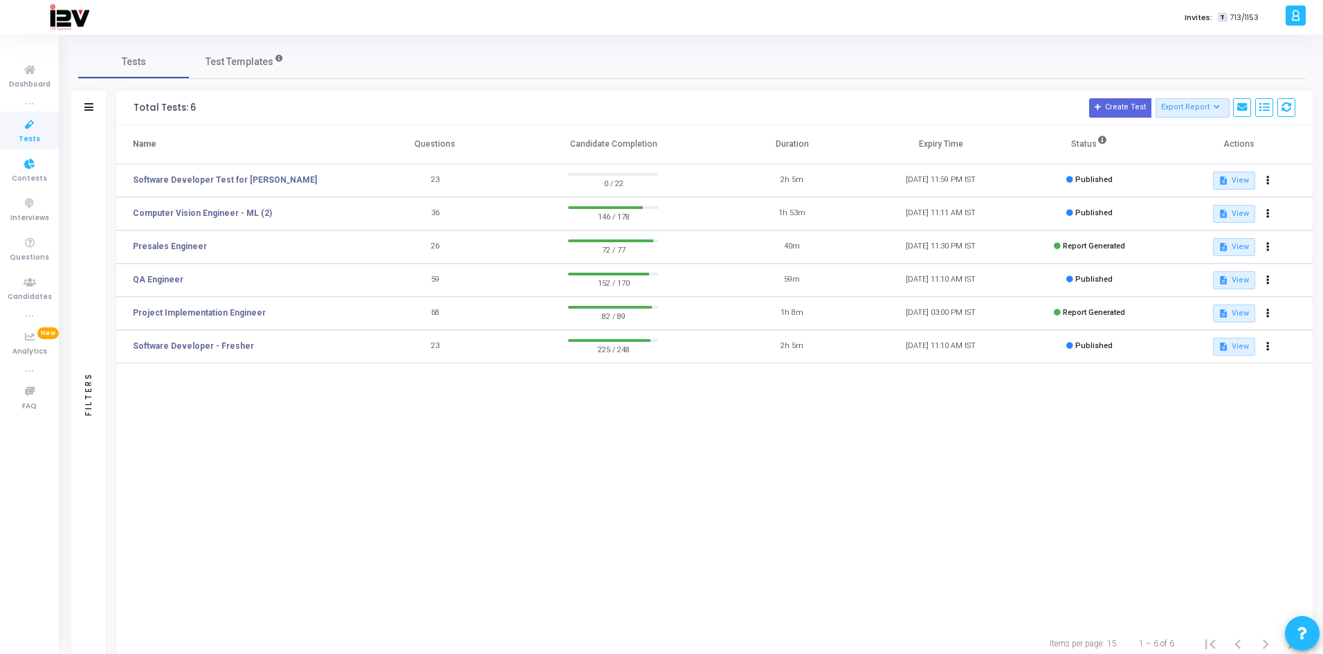
drag, startPoint x: 26, startPoint y: 129, endPoint x: 76, endPoint y: 138, distance: 50.6
click at [26, 129] on icon at bounding box center [29, 124] width 29 height 17
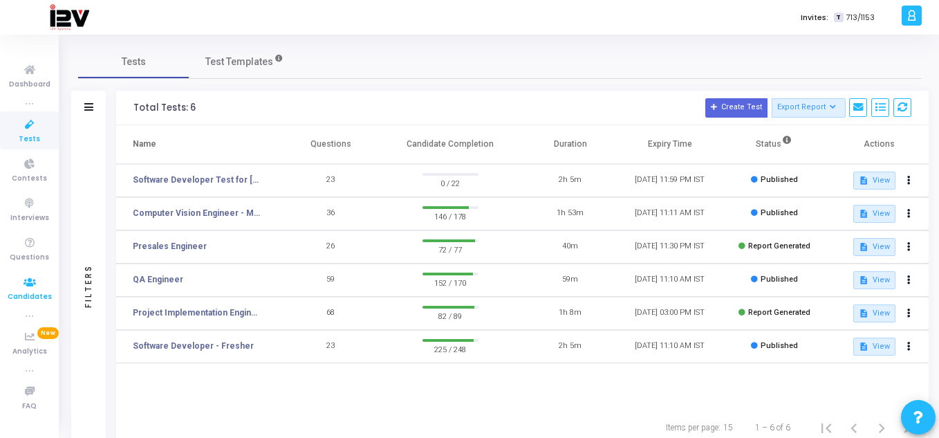
click at [33, 293] on span "Candidates" at bounding box center [30, 297] width 44 height 12
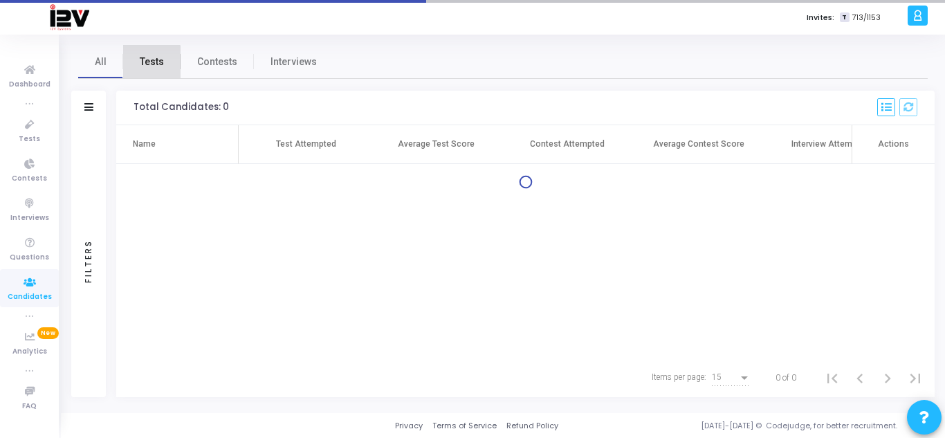
click at [149, 64] on span "Tests" at bounding box center [152, 62] width 24 height 15
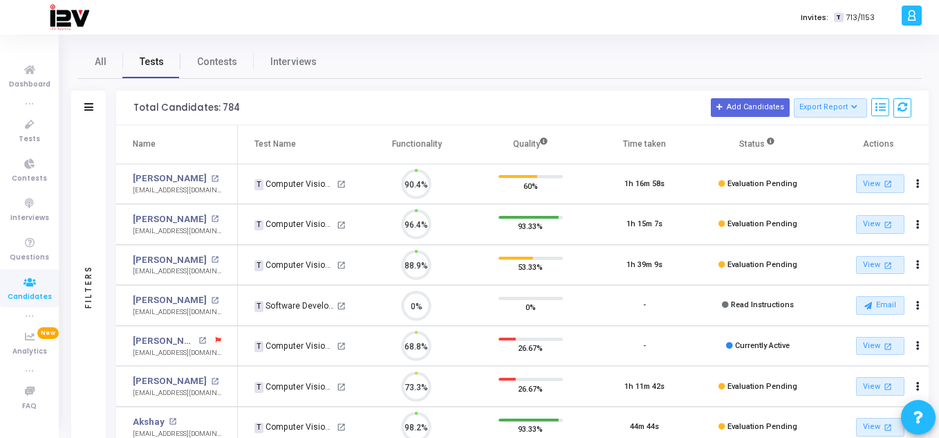
scroll to position [29, 35]
